Goal: Task Accomplishment & Management: Manage account settings

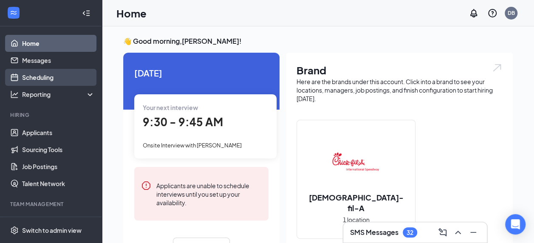
click at [25, 77] on link "Scheduling" at bounding box center [58, 77] width 73 height 17
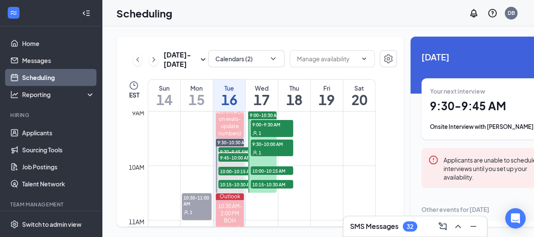
scroll to position [489, 0]
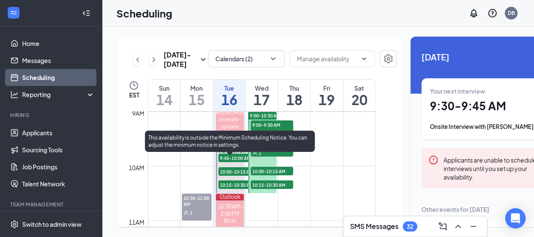
click at [232, 156] on span "9:30-9:45 AM" at bounding box center [239, 151] width 42 height 8
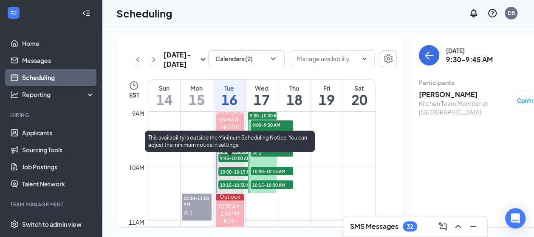
click at [231, 162] on span "9:45-10:00 AM" at bounding box center [239, 157] width 42 height 8
click at [230, 146] on span "9:30-10:30 AM" at bounding box center [232, 143] width 31 height 6
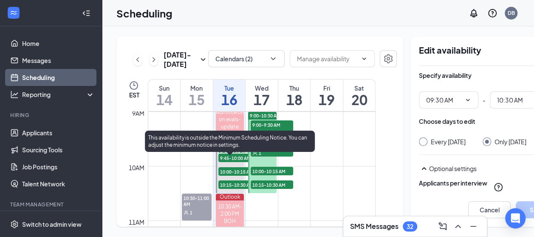
type input "09:30 AM"
type input "10:30 AM"
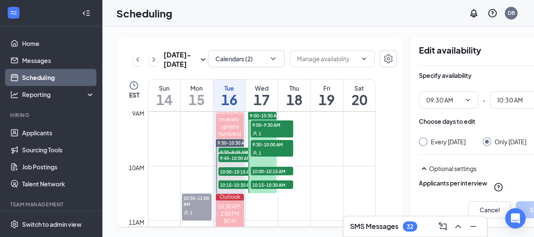
scroll to position [0, 26]
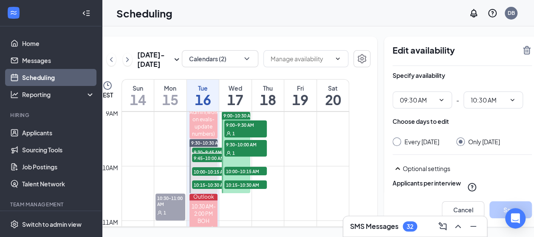
click at [523, 48] on icon "TrashOutline" at bounding box center [527, 50] width 8 height 8
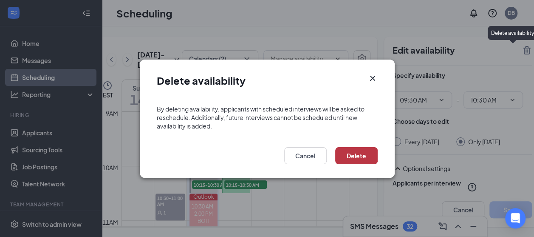
click at [353, 153] on button "Delete" at bounding box center [356, 155] width 42 height 17
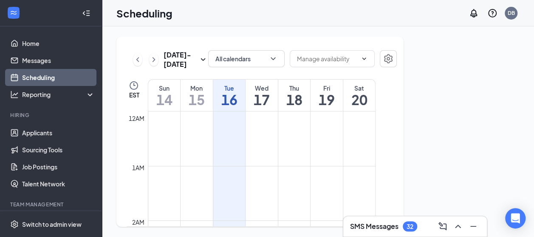
scroll to position [417, 0]
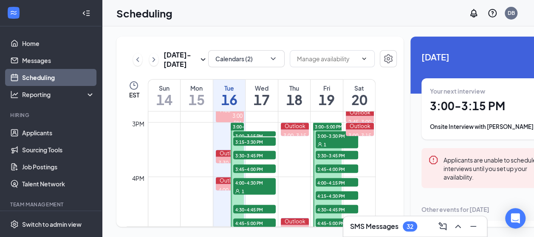
scroll to position [821, 0]
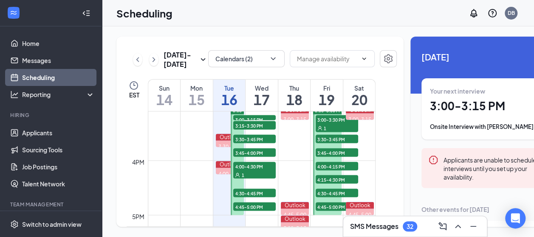
click at [241, 123] on span "3:00-3:15 PM" at bounding box center [254, 119] width 42 height 8
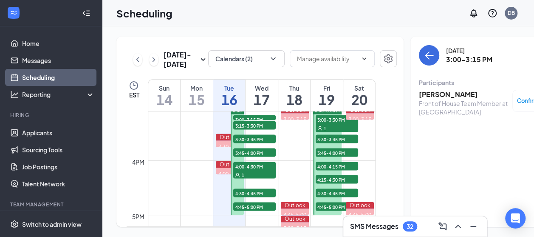
click at [240, 129] on span "3:15-3:30 PM" at bounding box center [254, 125] width 42 height 8
click at [243, 129] on span "3:15-3:30 PM" at bounding box center [254, 125] width 42 height 8
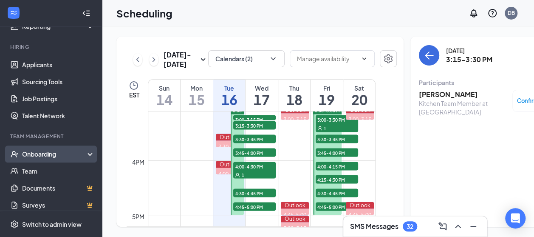
click at [37, 153] on div "Onboarding" at bounding box center [54, 153] width 65 height 8
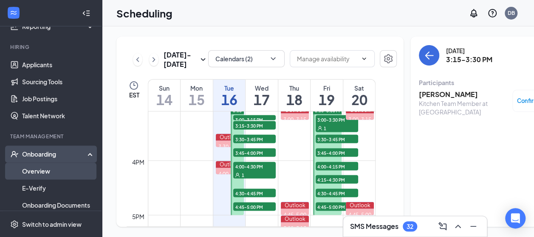
click at [34, 172] on link "Overview" at bounding box center [58, 170] width 73 height 17
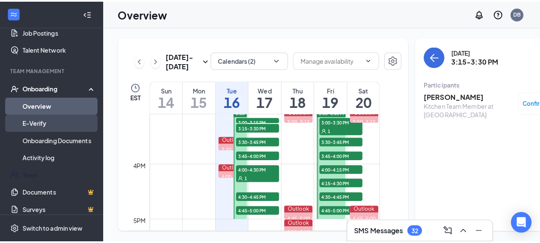
scroll to position [101, 0]
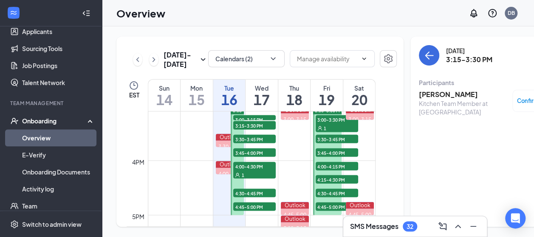
click at [259, 123] on span "3:00-3:15 PM" at bounding box center [254, 119] width 42 height 8
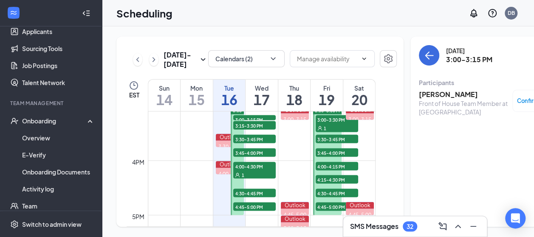
click at [442, 99] on h3 "[PERSON_NAME]" at bounding box center [463, 94] width 89 height 9
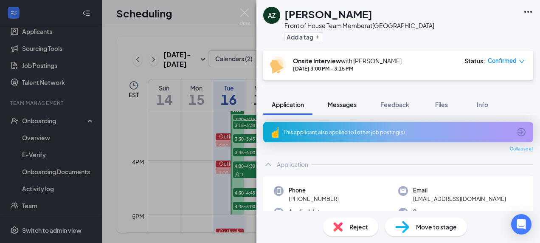
click at [352, 102] on span "Messages" at bounding box center [342, 105] width 29 height 8
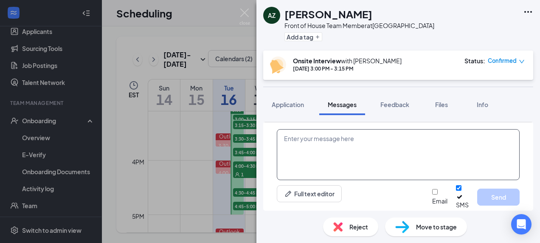
click at [336, 159] on textarea at bounding box center [398, 154] width 243 height 51
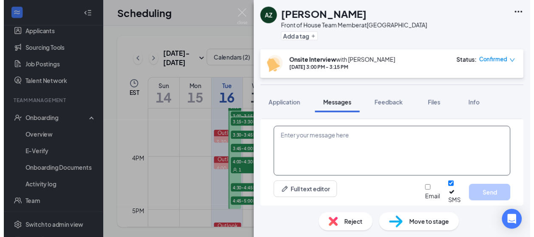
scroll to position [409, 0]
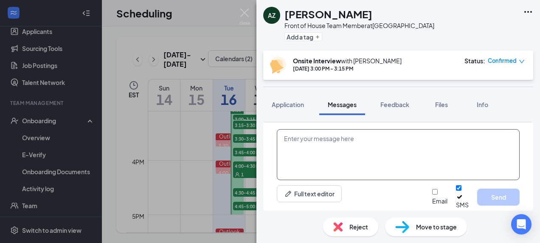
type textarea "H"
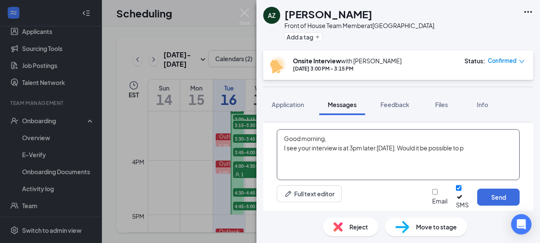
type textarea "Good morning, I see your interview is at 3pm later [DATE]. Would it be possible…"
click at [241, 10] on img at bounding box center [245, 16] width 11 height 17
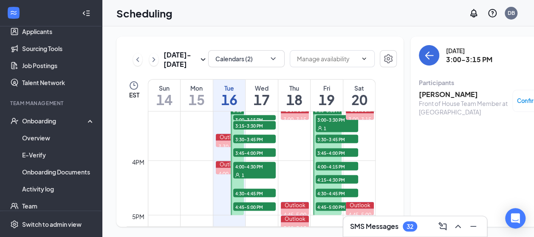
click at [240, 123] on span "3:00-3:15 PM" at bounding box center [254, 119] width 42 height 8
click at [240, 129] on span "3:15-3:30 PM" at bounding box center [254, 125] width 42 height 8
click at [240, 143] on span "3:30-3:45 PM" at bounding box center [254, 138] width 42 height 8
click at [512, 107] on div "Confirmed" at bounding box center [535, 101] width 46 height 22
click at [517, 104] on span "Confirmed" at bounding box center [531, 100] width 29 height 8
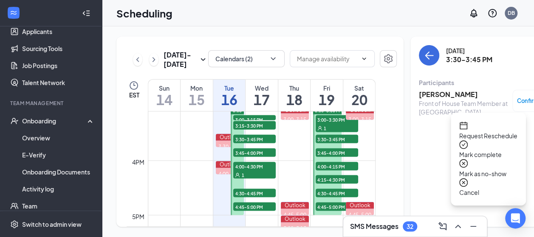
click at [485, 187] on span "Cancel" at bounding box center [488, 191] width 58 height 9
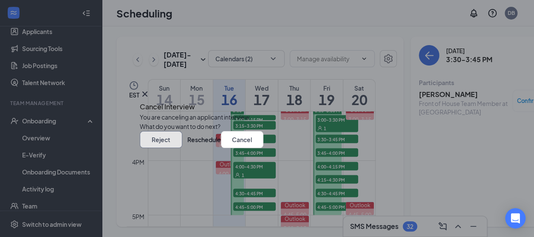
click at [182, 148] on button "Reject" at bounding box center [161, 139] width 42 height 17
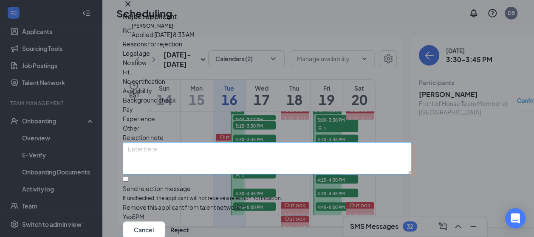
scroll to position [62, 0]
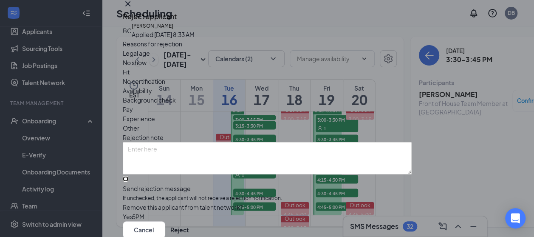
click at [128, 176] on input "Send rejection message If unchecked, the applicant will not receive a rejection…" at bounding box center [126, 179] width 6 height 6
checkbox input "true"
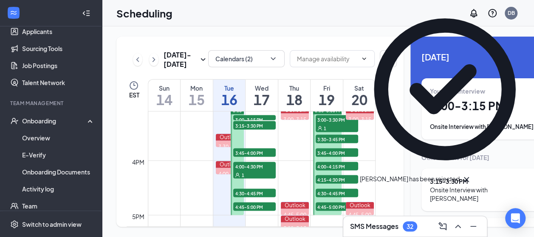
click at [240, 156] on span "3:45-4:00 PM" at bounding box center [254, 152] width 42 height 8
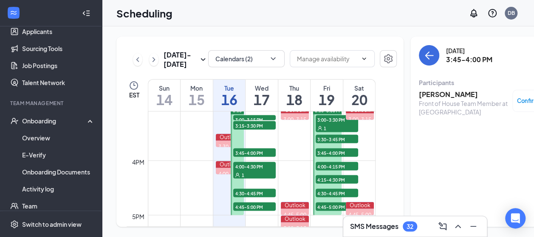
click at [241, 170] on span "4:00-4:30 PM" at bounding box center [254, 165] width 42 height 8
click at [240, 197] on span "4:30-4:45 PM" at bounding box center [254, 192] width 42 height 8
click at [520, 102] on span "Confirmed" at bounding box center [531, 100] width 29 height 8
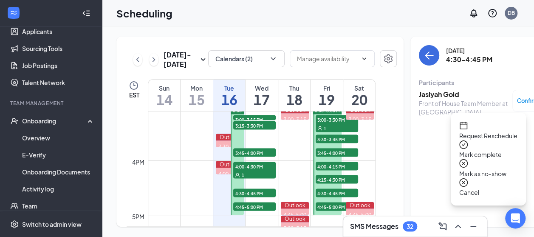
click at [477, 187] on span "Cancel" at bounding box center [488, 191] width 58 height 9
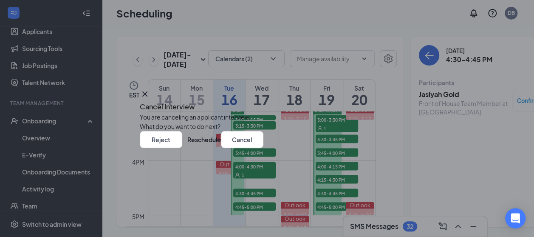
scroll to position [13, 0]
click at [182, 148] on button "Reject" at bounding box center [161, 139] width 42 height 17
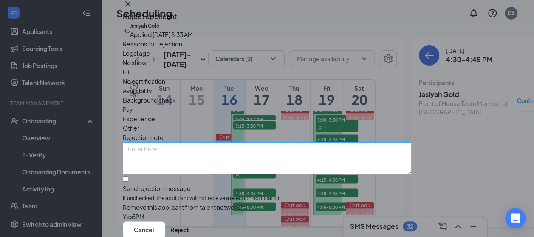
scroll to position [62, 0]
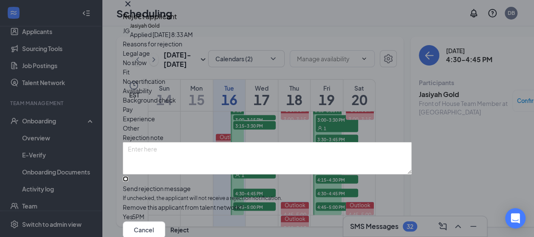
click at [128, 176] on input "Send rejection message If unchecked, the applicant will not receive a rejection…" at bounding box center [126, 179] width 6 height 6
checkbox input "true"
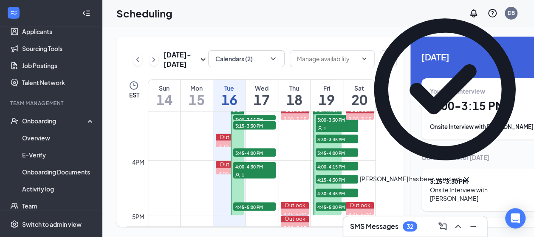
click at [243, 208] on span "4:45-5:00 PM" at bounding box center [254, 206] width 42 height 8
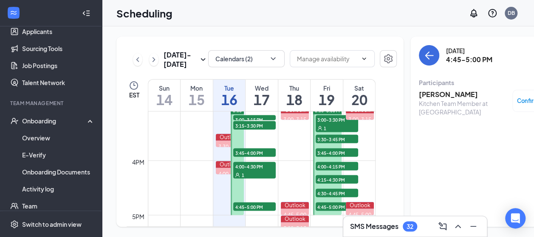
click at [516, 93] on div "Confirmed" at bounding box center [535, 101] width 46 height 22
click at [517, 96] on span "Confirmed" at bounding box center [531, 100] width 29 height 8
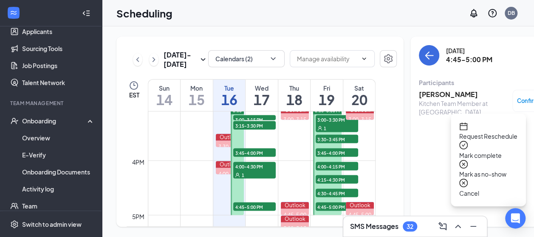
click at [493, 178] on div "Cancel" at bounding box center [488, 187] width 58 height 19
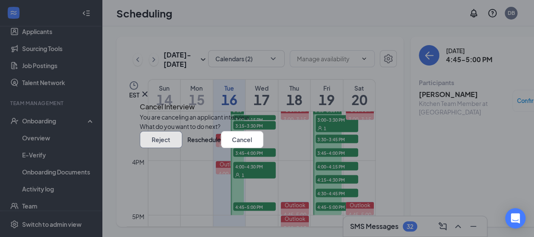
click at [182, 148] on button "Reject" at bounding box center [161, 139] width 42 height 17
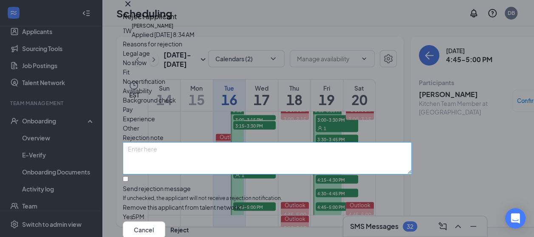
scroll to position [62, 0]
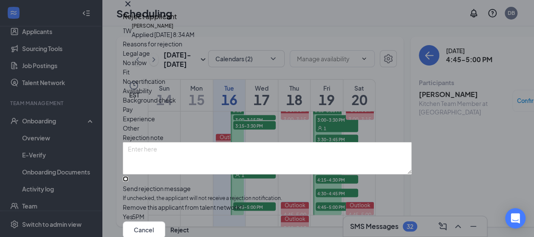
click at [128, 176] on input "Send rejection message If unchecked, the applicant will not receive a rejection…" at bounding box center [126, 179] width 6 height 6
checkbox input "true"
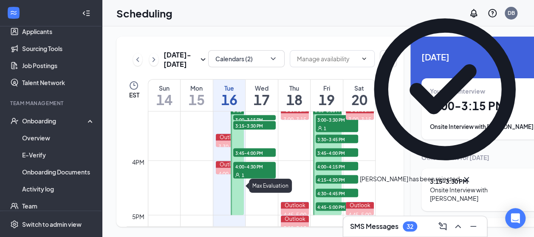
click at [240, 170] on span "4:00-4:30 PM" at bounding box center [254, 165] width 42 height 8
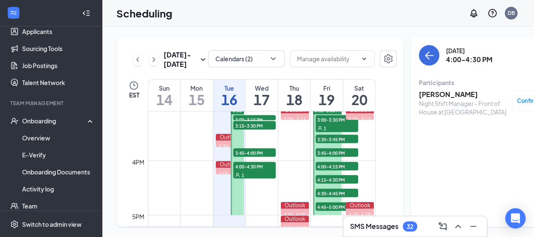
click at [245, 154] on span "3:45-4:00 PM" at bounding box center [254, 152] width 42 height 8
click at [256, 177] on div "1" at bounding box center [254, 174] width 42 height 8
click at [514, 93] on div "Confirmed" at bounding box center [535, 101] width 46 height 22
click at [518, 96] on span "Confirmed" at bounding box center [531, 100] width 29 height 8
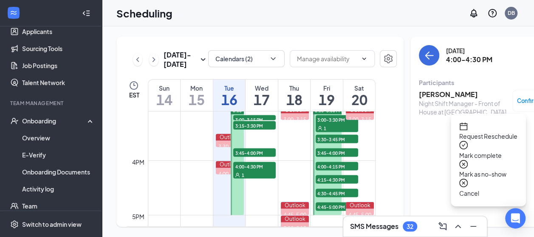
click at [497, 131] on span "Request Reschedule" at bounding box center [488, 135] width 58 height 9
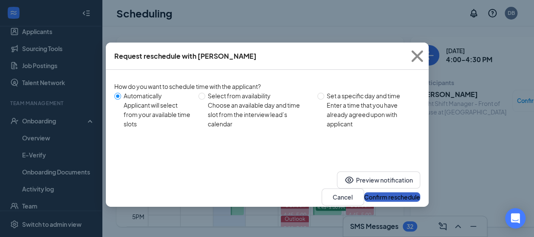
click at [378, 192] on button "Confirm reschedule" at bounding box center [392, 196] width 56 height 9
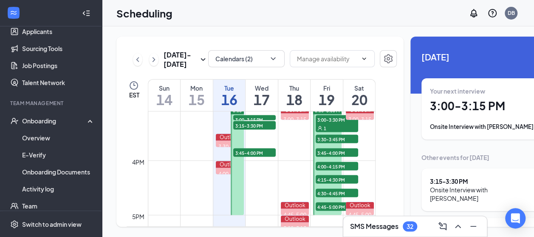
click at [251, 129] on span "3:15-3:30 PM" at bounding box center [254, 125] width 42 height 8
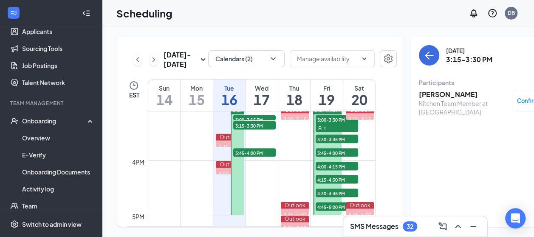
click at [517, 96] on span "Confirmed" at bounding box center [531, 100] width 29 height 8
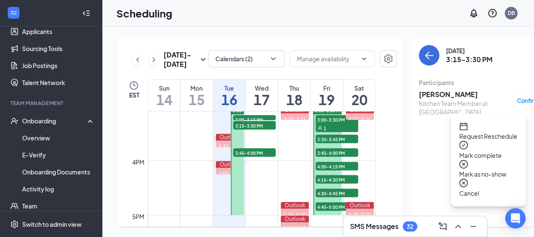
click at [470, 178] on div "Cancel" at bounding box center [488, 187] width 58 height 19
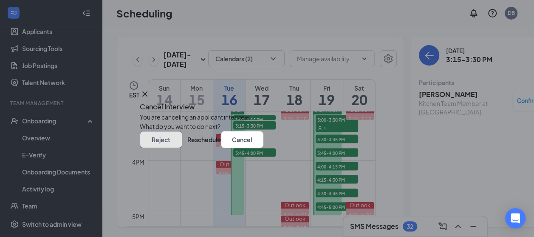
click at [182, 148] on button "Reject" at bounding box center [161, 139] width 42 height 17
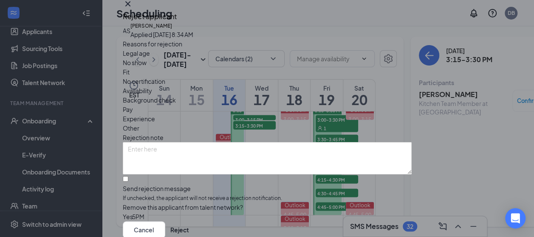
scroll to position [62, 0]
click at [129, 135] on div "AS [PERSON_NAME] Applied [DATE] 8:34 AM Reasons for rejection Legal age No show…" at bounding box center [267, 121] width 289 height 199
click at [128, 176] on input "Send rejection message If unchecked, the applicant will not receive a rejection…" at bounding box center [126, 179] width 6 height 6
checkbox input "true"
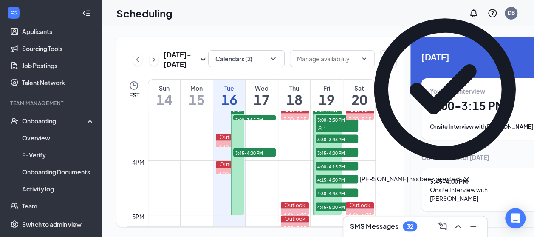
click at [242, 122] on span "3:00-3:15 PM" at bounding box center [254, 119] width 42 height 8
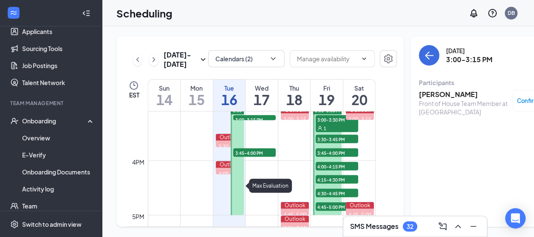
click at [227, 178] on div "4:00-4:15 PM" at bounding box center [230, 177] width 28 height 14
click at [222, 167] on div "Outlook" at bounding box center [230, 164] width 28 height 7
click at [241, 121] on div "3:00-3:15 PM 1" at bounding box center [254, 117] width 44 height 7
click at [517, 96] on span "Confirmed" at bounding box center [531, 100] width 29 height 8
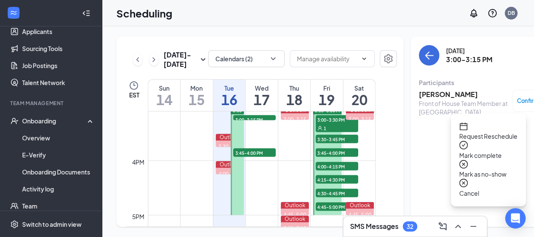
click at [437, 90] on h3 "[PERSON_NAME]" at bounding box center [463, 94] width 89 height 9
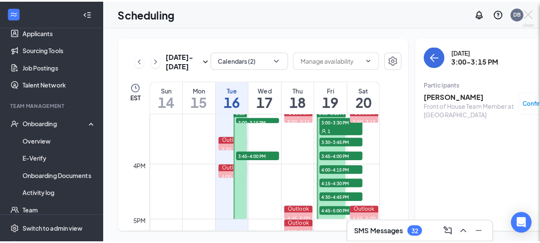
scroll to position [6, 0]
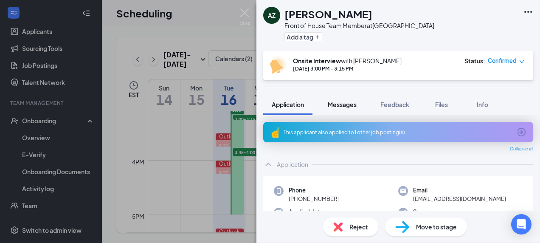
click at [332, 106] on span "Messages" at bounding box center [342, 105] width 29 height 8
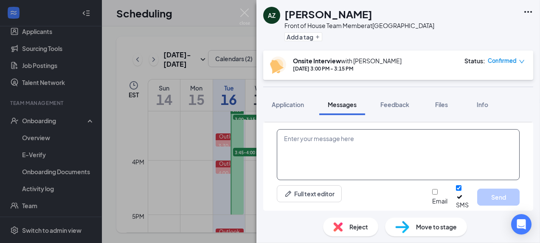
click at [341, 154] on textarea at bounding box center [398, 154] width 243 height 51
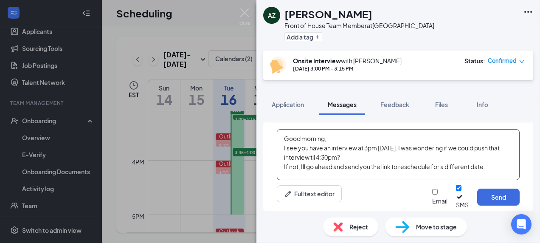
scroll to position [9, 0]
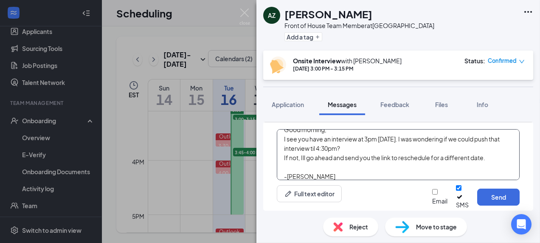
type textarea "Good morning, I see you have an interview at 3pm [DATE]. I was wondering if we …"
click at [432, 194] on input "Email" at bounding box center [435, 192] width 6 height 6
checkbox input "true"
click at [490, 198] on button "Send" at bounding box center [498, 197] width 42 height 17
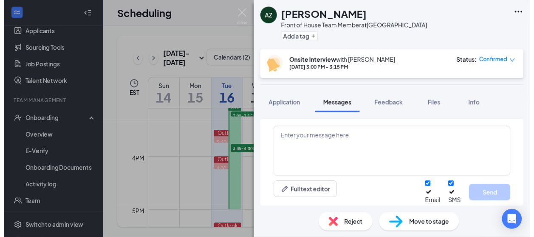
scroll to position [630, 0]
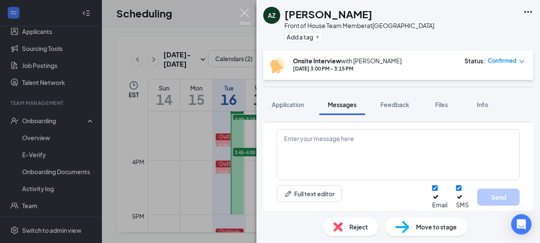
click at [245, 12] on img at bounding box center [245, 16] width 11 height 17
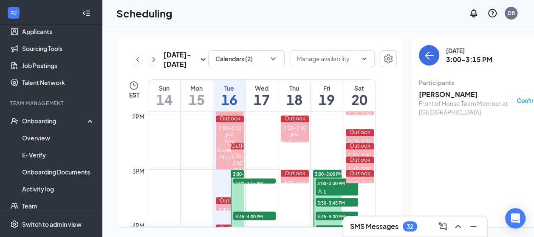
scroll to position [728, 0]
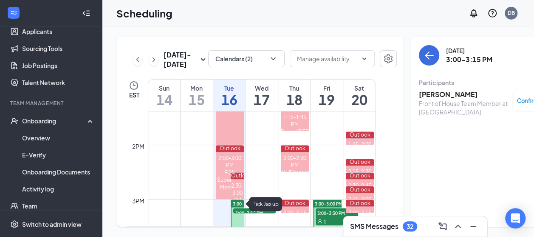
click at [241, 179] on div "Outlook" at bounding box center [237, 175] width 13 height 7
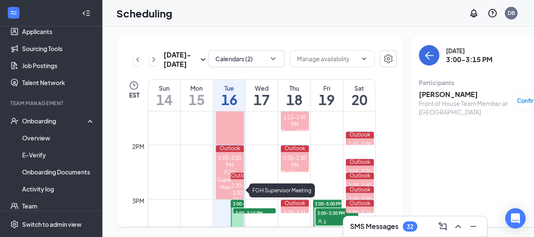
click at [219, 152] on div "Outlook" at bounding box center [230, 148] width 28 height 7
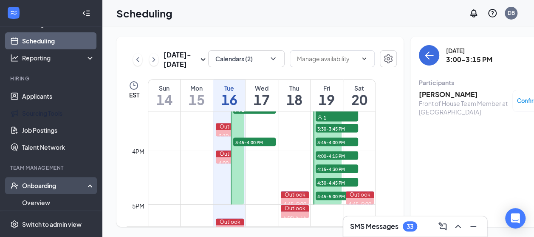
scroll to position [0, 0]
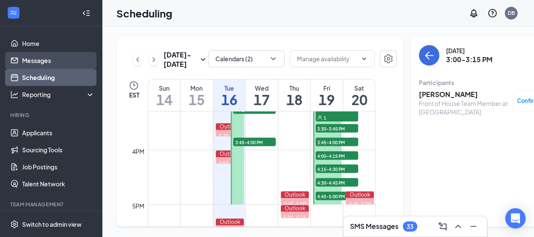
click at [31, 59] on link "Messages" at bounding box center [58, 60] width 73 height 17
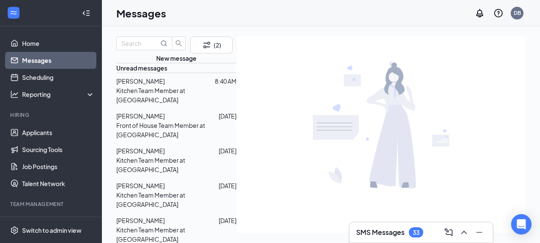
click at [161, 85] on span "[PERSON_NAME]" at bounding box center [140, 81] width 48 height 8
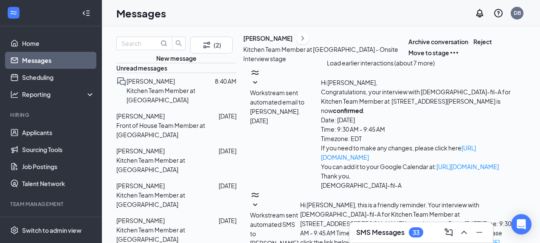
scroll to position [236, 0]
click at [159, 139] on p "Front of House Team Member at [GEOGRAPHIC_DATA]" at bounding box center [176, 130] width 120 height 19
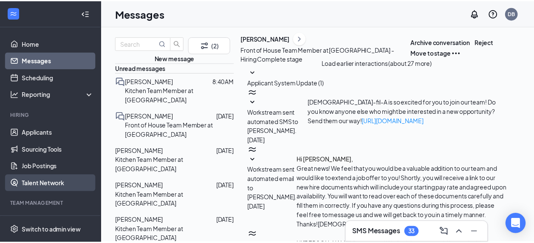
scroll to position [136, 0]
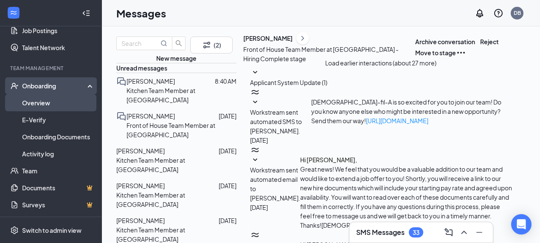
click at [39, 102] on link "Overview" at bounding box center [58, 102] width 73 height 17
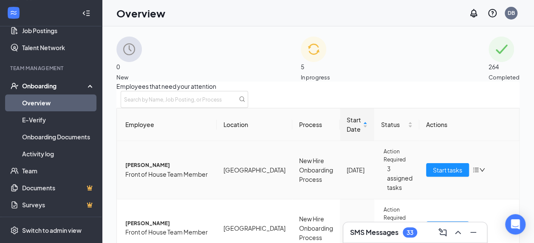
scroll to position [210, 0]
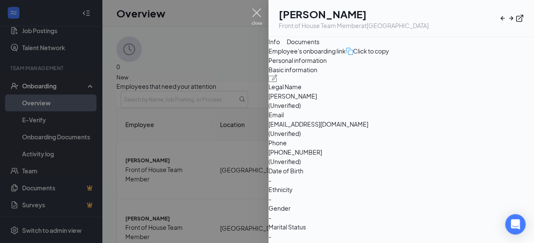
click at [251, 13] on img at bounding box center [256, 16] width 11 height 17
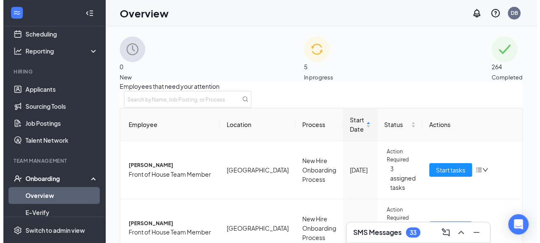
scroll to position [42, 0]
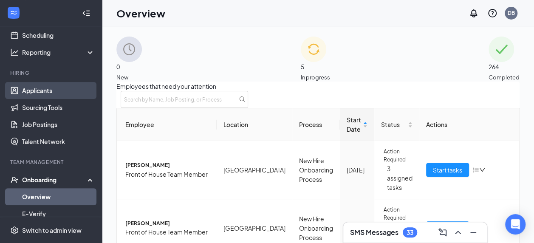
click at [29, 89] on link "Applicants" at bounding box center [58, 90] width 73 height 17
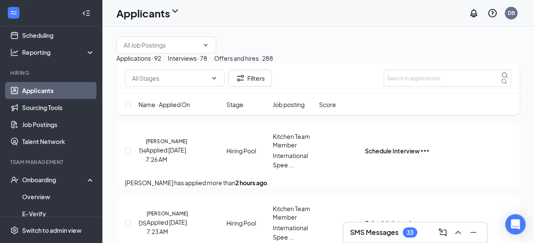
click at [207, 63] on div "Interviews · 78" at bounding box center [187, 58] width 39 height 9
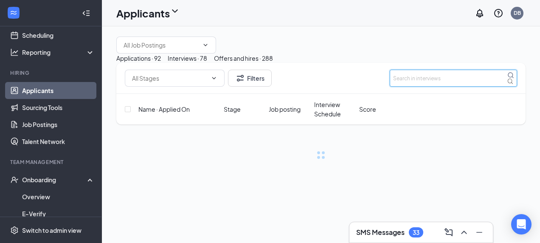
click at [441, 87] on input "text" at bounding box center [453, 78] width 127 height 17
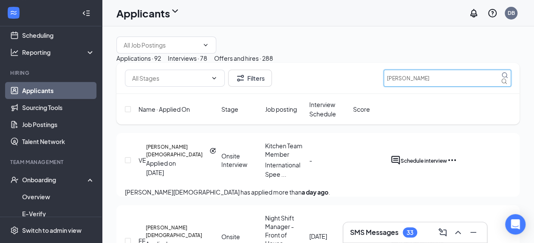
type input "[PERSON_NAME]"
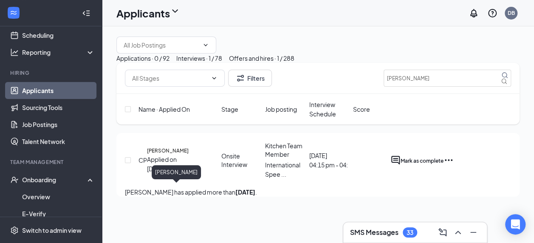
click at [180, 155] on h5 "[PERSON_NAME]" at bounding box center [168, 151] width 42 height 8
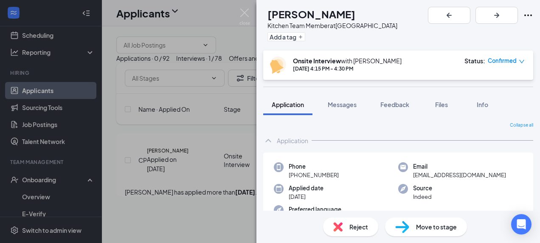
click at [362, 228] on span "Reject" at bounding box center [358, 226] width 19 height 9
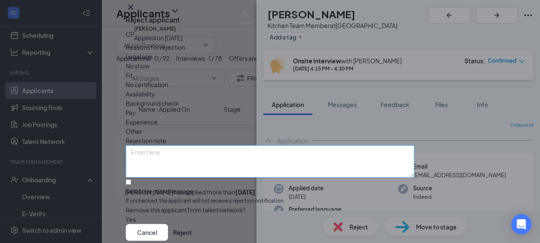
scroll to position [62, 0]
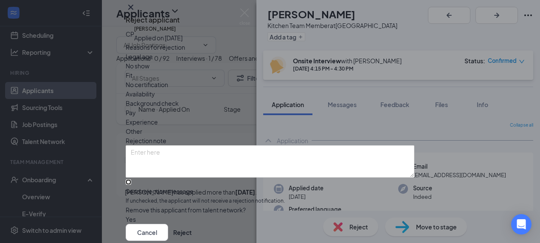
click at [131, 179] on input "Send rejection message If unchecked, the applicant will not receive a rejection…" at bounding box center [129, 182] width 6 height 6
checkbox input "true"
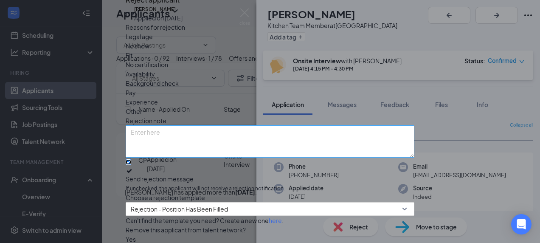
scroll to position [0, 0]
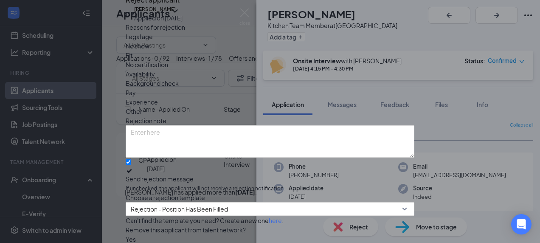
click at [220, 60] on div "Fit" at bounding box center [270, 55] width 289 height 9
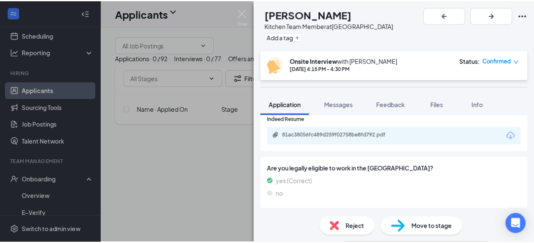
scroll to position [548, 0]
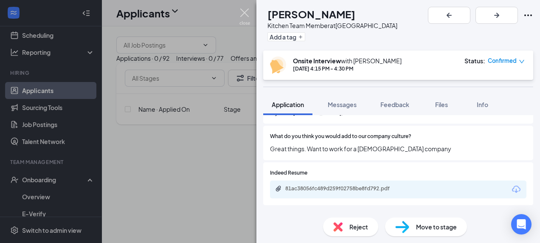
click at [249, 15] on img at bounding box center [245, 16] width 11 height 17
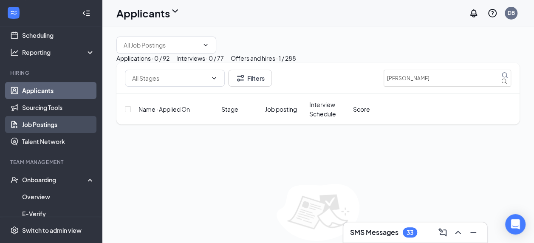
scroll to position [136, 0]
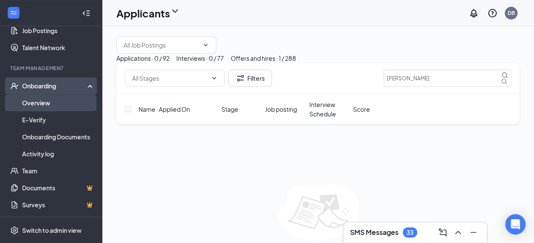
click at [31, 105] on link "Overview" at bounding box center [58, 102] width 73 height 17
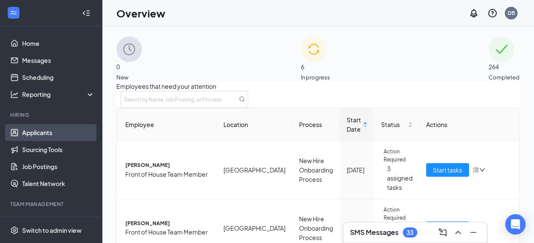
click at [46, 126] on link "Applicants" at bounding box center [58, 132] width 73 height 17
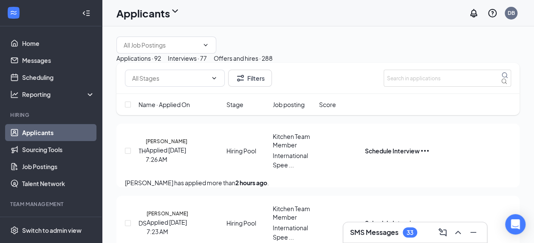
click at [207, 63] on button "Interviews · 77" at bounding box center [187, 58] width 39 height 9
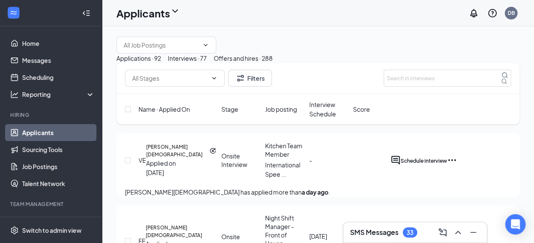
click at [161, 63] on div "Applications · 92" at bounding box center [138, 58] width 45 height 9
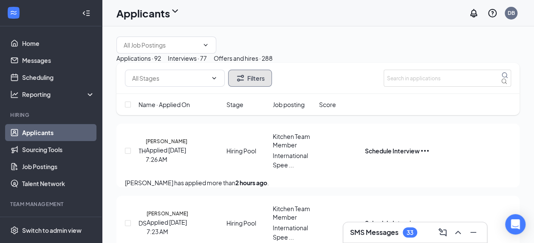
click at [258, 87] on button "Filters" at bounding box center [250, 78] width 44 height 17
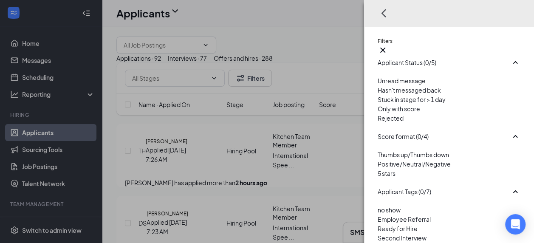
click at [397, 131] on div "Unread message Hasn't messaged back Stuck in stage for > 1 day Only with score …" at bounding box center [449, 103] width 143 height 55
click at [380, 131] on div "Unread message Hasn't messaged back Stuck in stage for > 1 day Only with score …" at bounding box center [449, 103] width 143 height 55
click at [378, 113] on div at bounding box center [449, 113] width 143 height 0
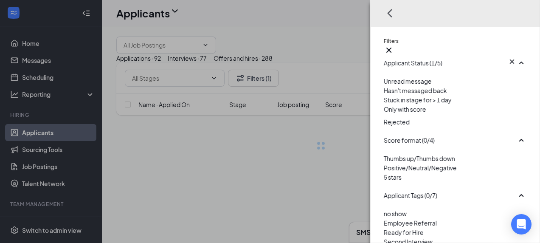
click at [298, 65] on div "Filters Applicant Status (1/5) Unread message Hasn't messaged back Stuck in sta…" at bounding box center [270, 121] width 540 height 243
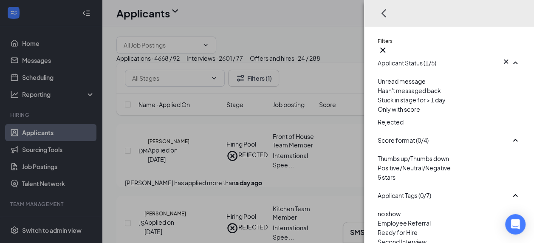
click at [313, 59] on div "Filters Applicant Status (1/5) Unread message Hasn't messaged back Stuck in sta…" at bounding box center [267, 121] width 534 height 243
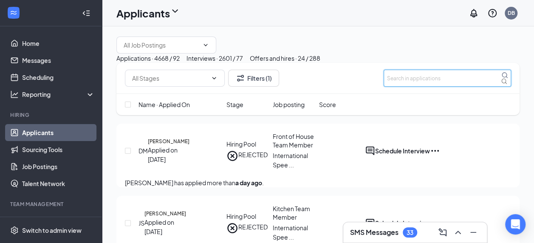
click at [407, 87] on input "text" at bounding box center [446, 78] width 127 height 17
click at [243, 63] on div "Interviews · 2601 / 77" at bounding box center [214, 58] width 56 height 9
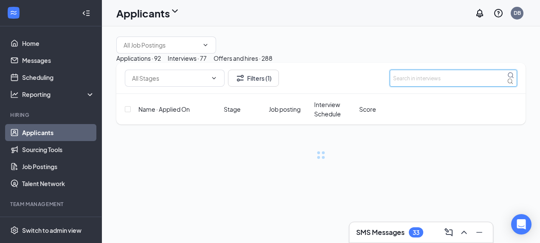
click at [414, 87] on input "text" at bounding box center [453, 78] width 127 height 17
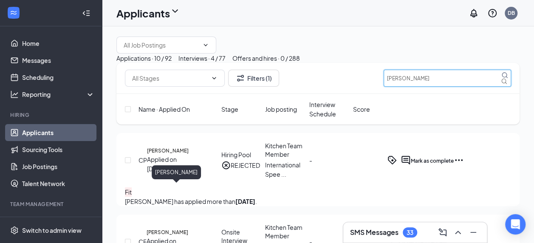
type input "[PERSON_NAME]"
click at [169, 155] on h5 "[PERSON_NAME]" at bounding box center [168, 151] width 42 height 8
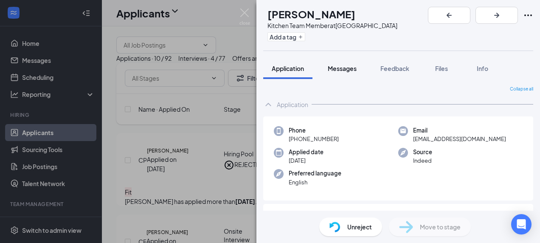
click at [348, 64] on button "Messages" at bounding box center [342, 68] width 46 height 21
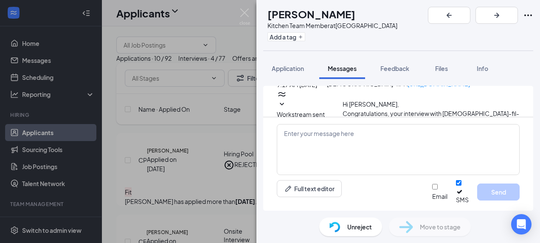
scroll to position [304, 0]
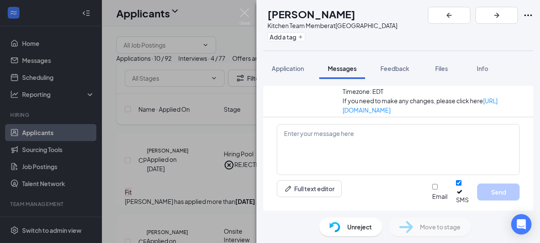
click at [356, 202] on span "Applicant System Update (3)" at bounding box center [316, 206] width 79 height 8
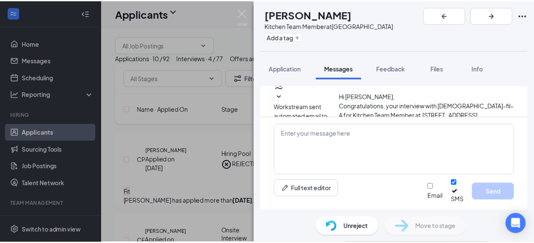
scroll to position [202, 0]
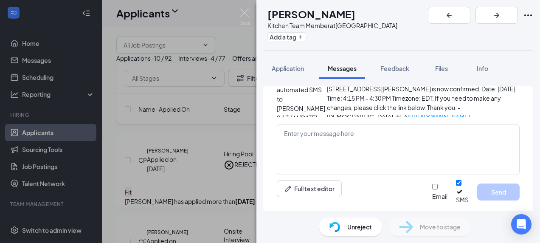
click at [252, 17] on div "[PERSON_NAME] Kitchen Team Member at [GEOGRAPHIC_DATA] Add a tag Application Me…" at bounding box center [270, 121] width 540 height 243
